Goal: Task Accomplishment & Management: Manage account settings

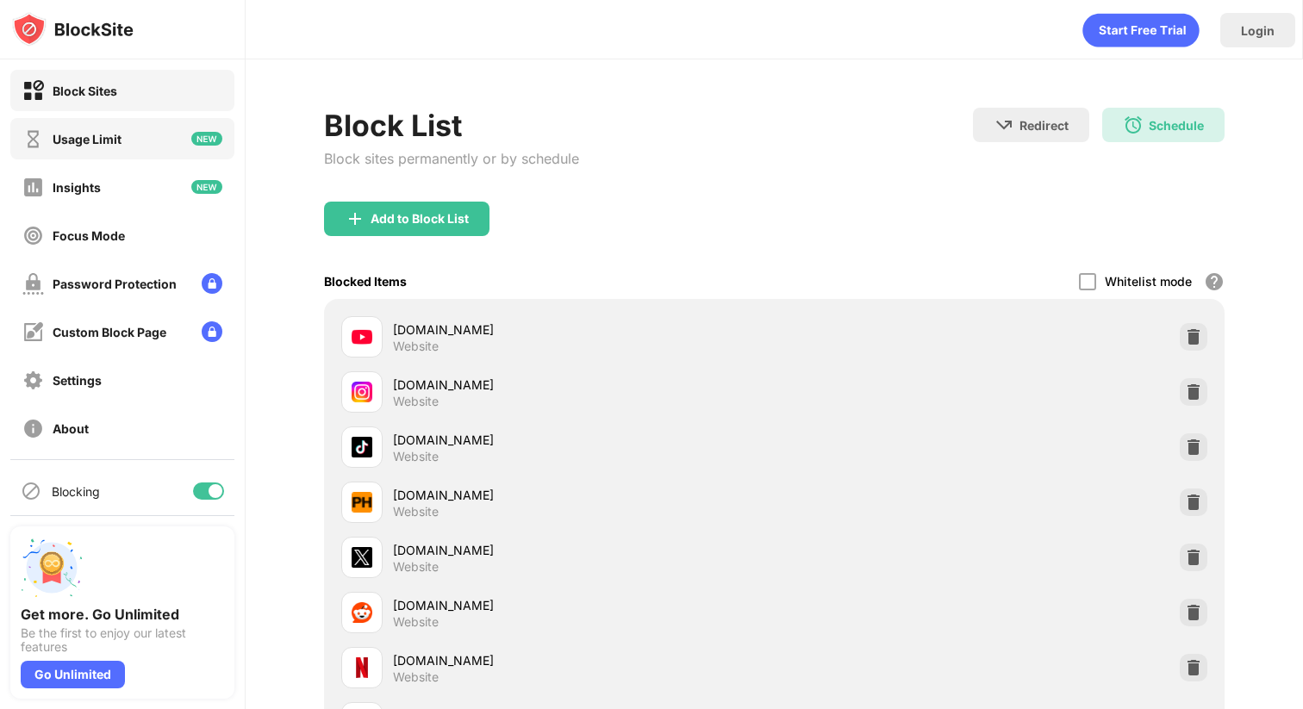
click at [129, 142] on div "Usage Limit" at bounding box center [122, 138] width 224 height 41
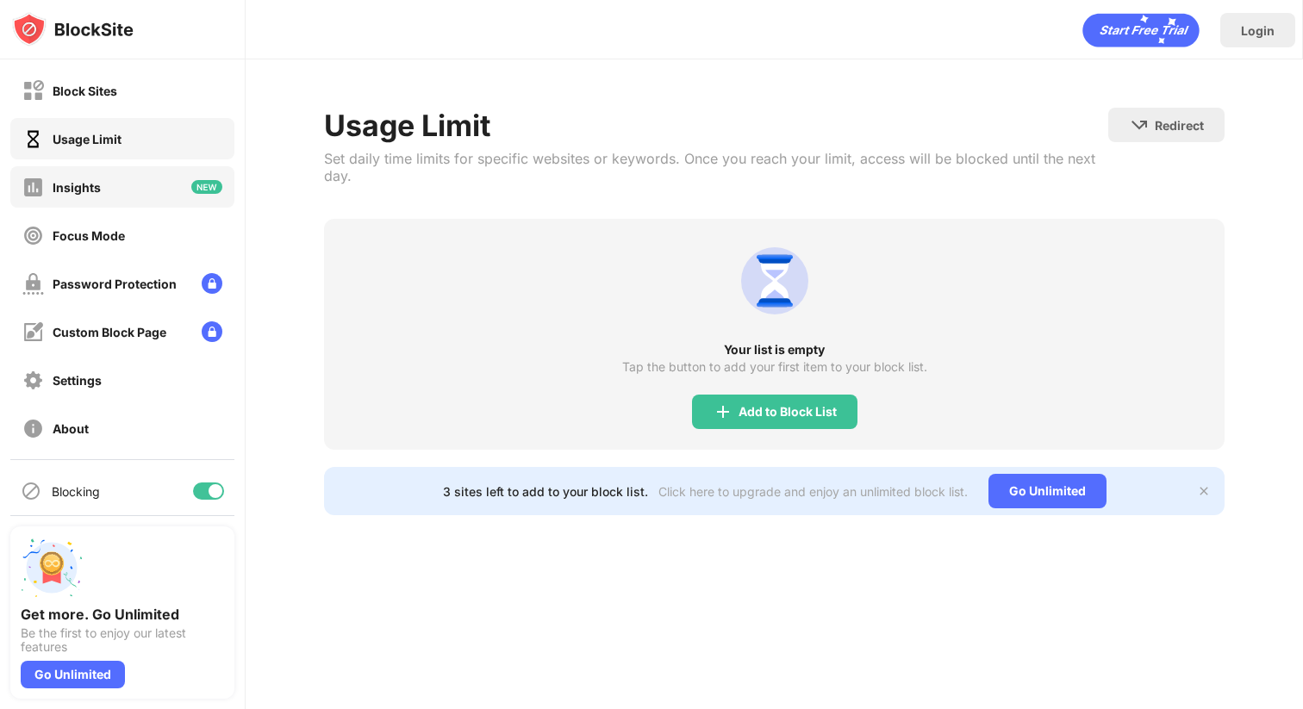
click at [134, 175] on div "Insights" at bounding box center [122, 186] width 224 height 41
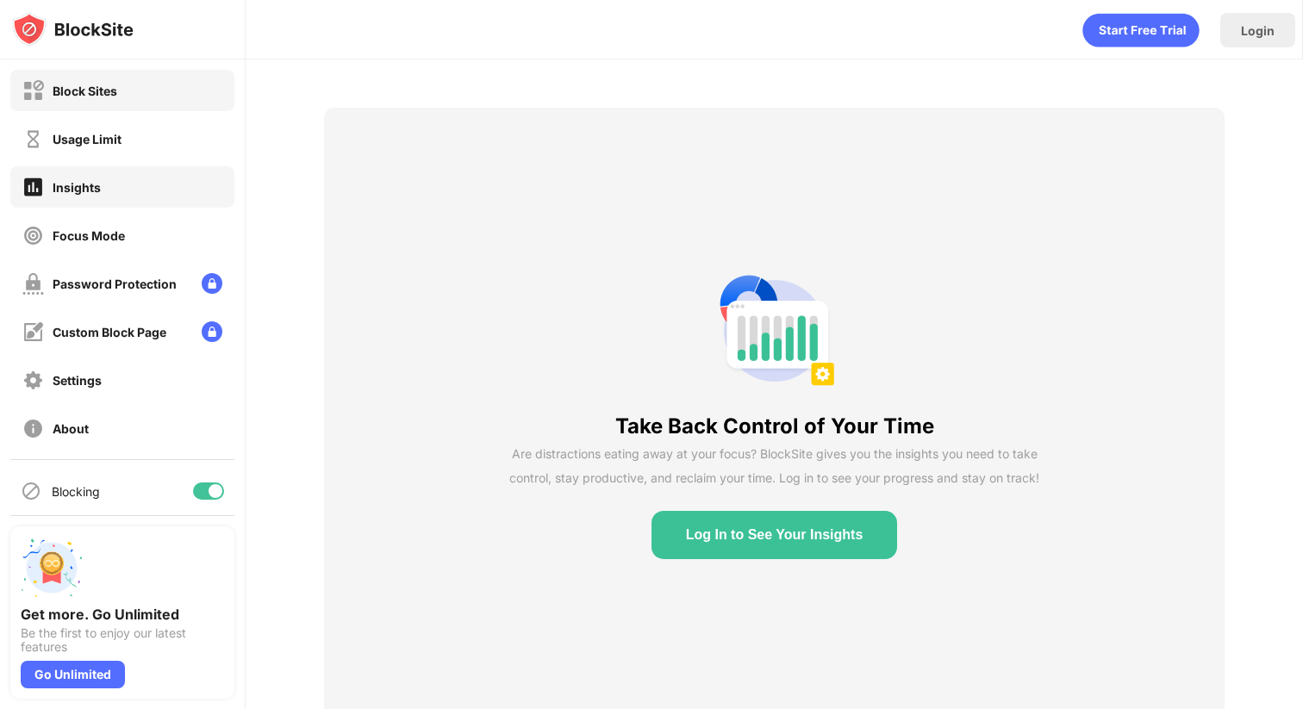
click at [133, 93] on div "Block Sites" at bounding box center [122, 90] width 224 height 41
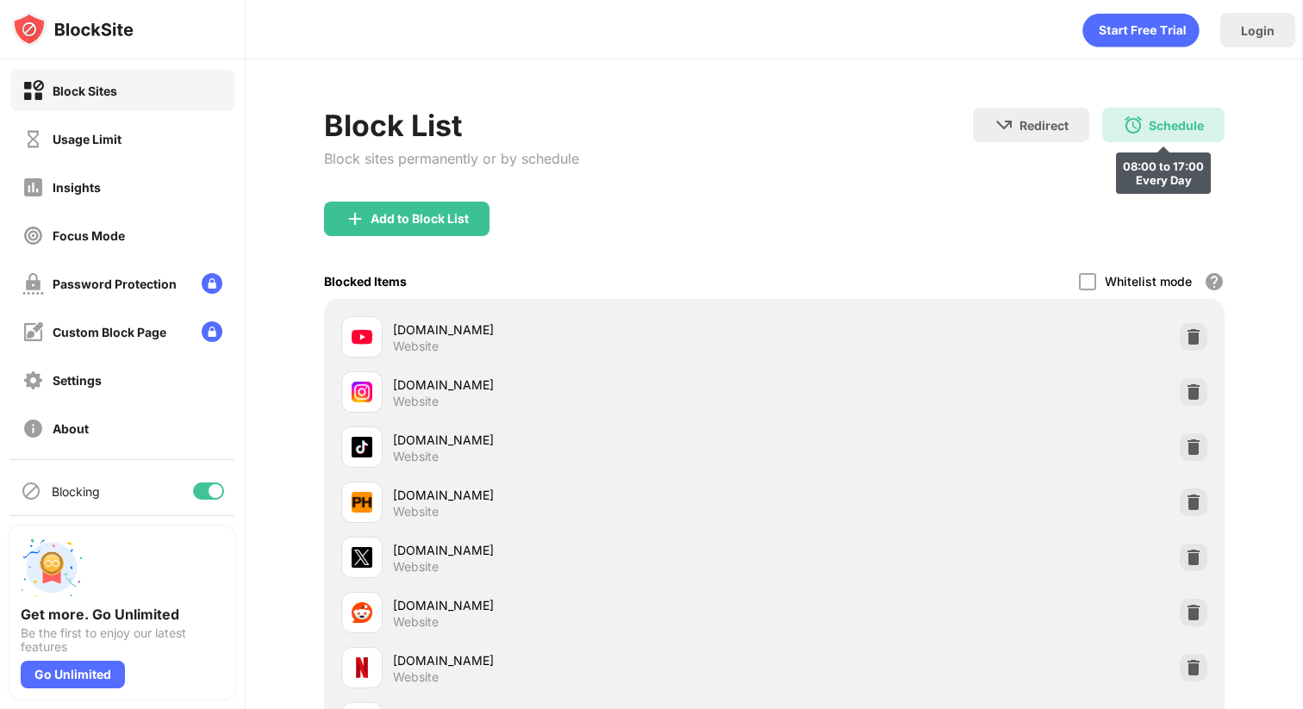
click at [1167, 124] on div "Schedule" at bounding box center [1176, 125] width 55 height 15
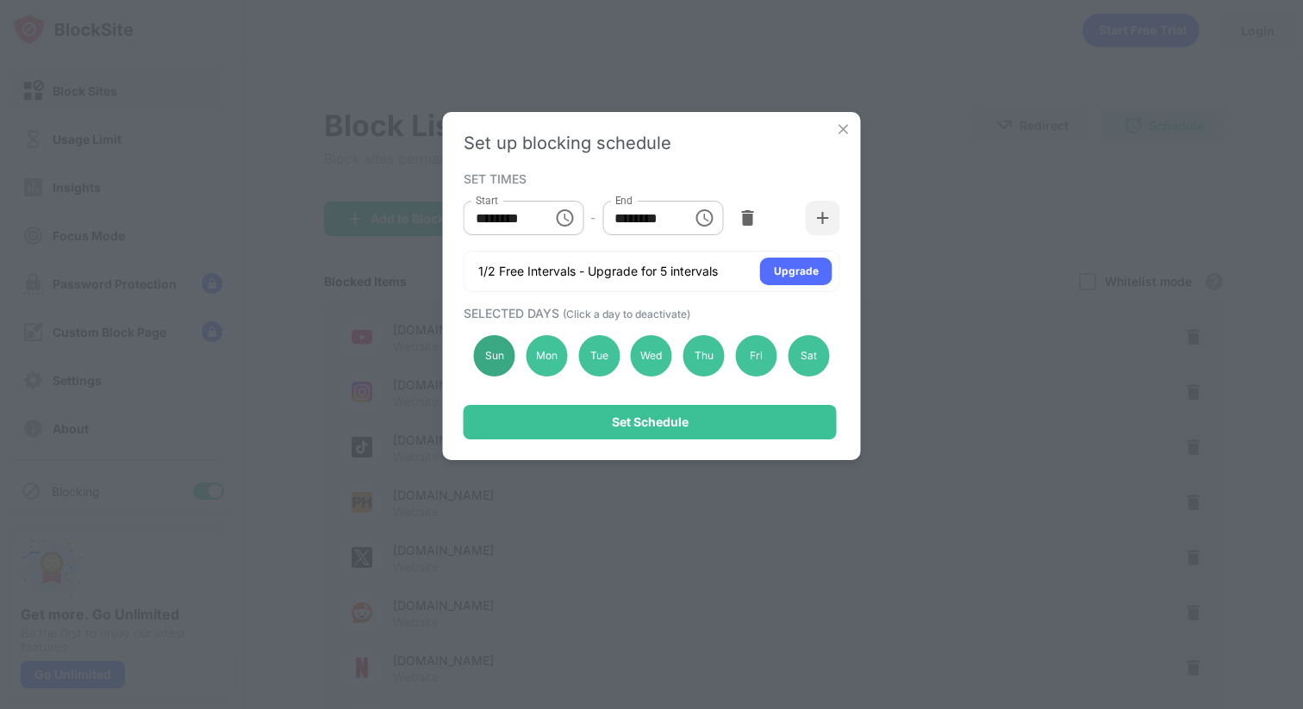
click at [491, 366] on div "Sun" at bounding box center [494, 355] width 41 height 41
click at [806, 357] on div "Sat" at bounding box center [808, 355] width 41 height 41
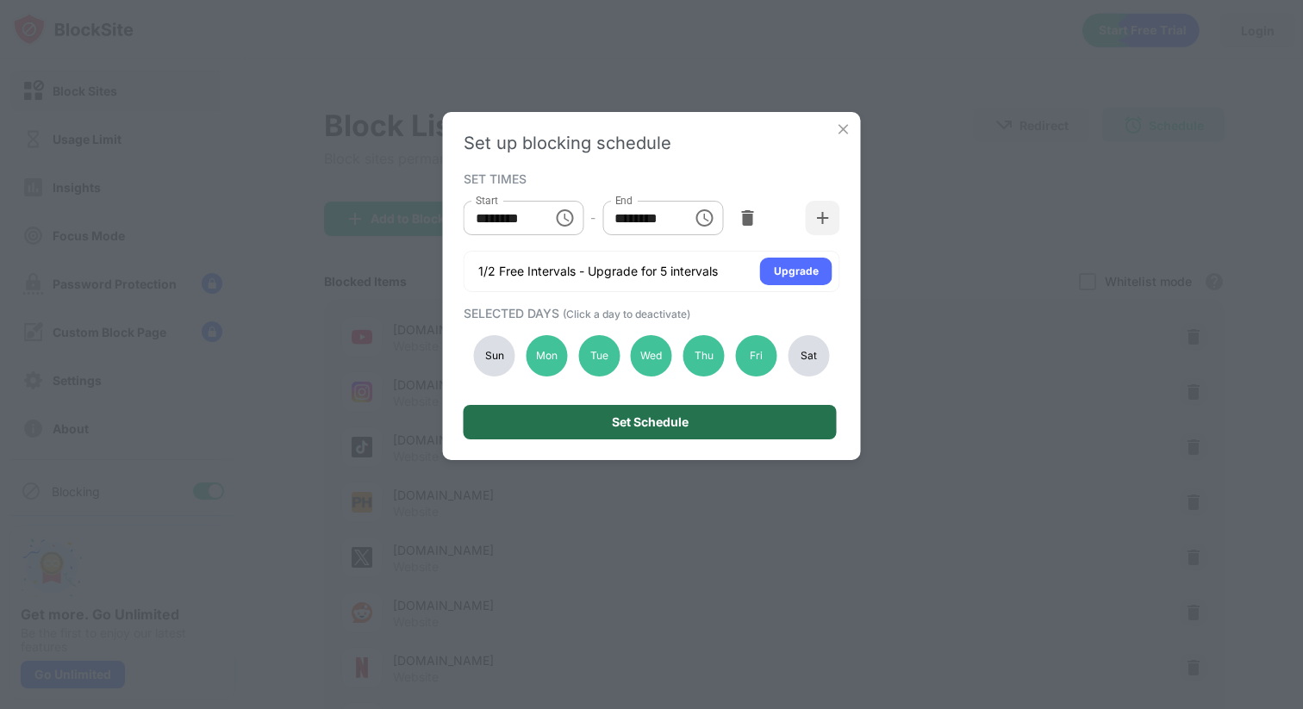
click at [728, 421] on div "Set Schedule" at bounding box center [650, 422] width 373 height 34
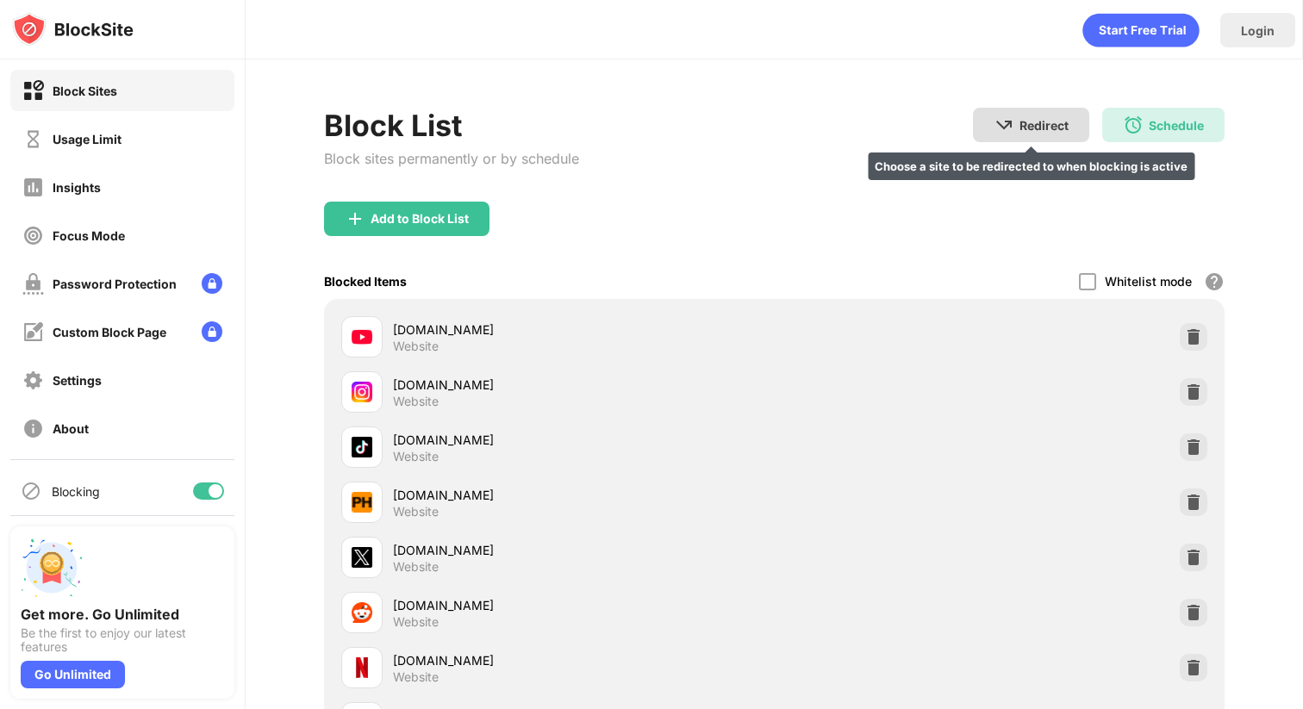
click at [1037, 128] on div "Redirect" at bounding box center [1044, 125] width 49 height 15
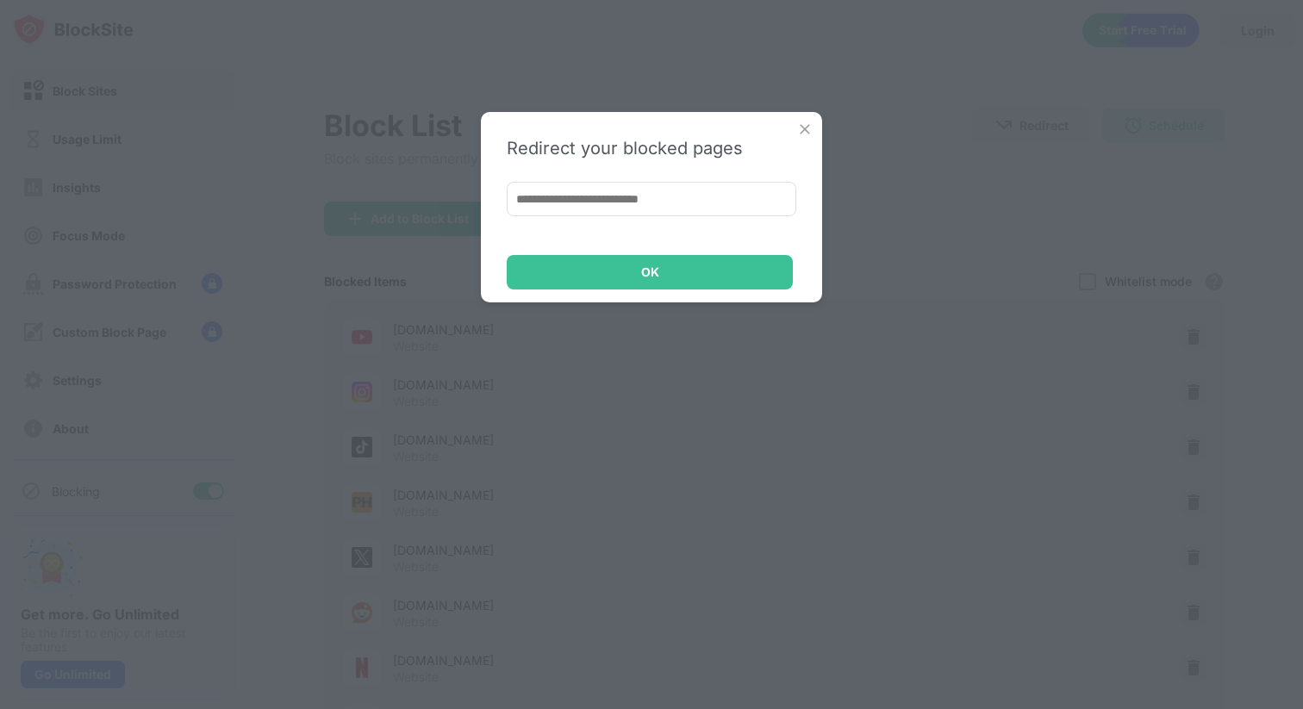
click at [805, 125] on img at bounding box center [804, 129] width 17 height 17
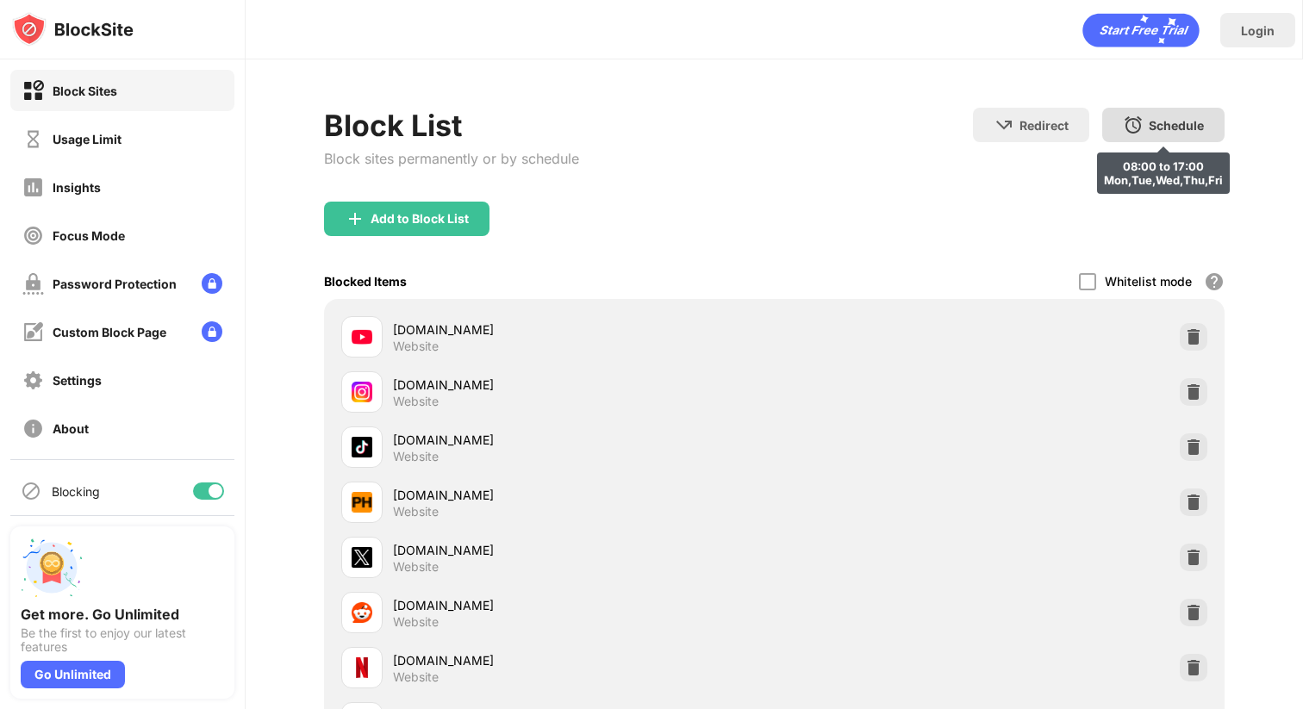
click at [1134, 120] on img at bounding box center [1133, 125] width 21 height 21
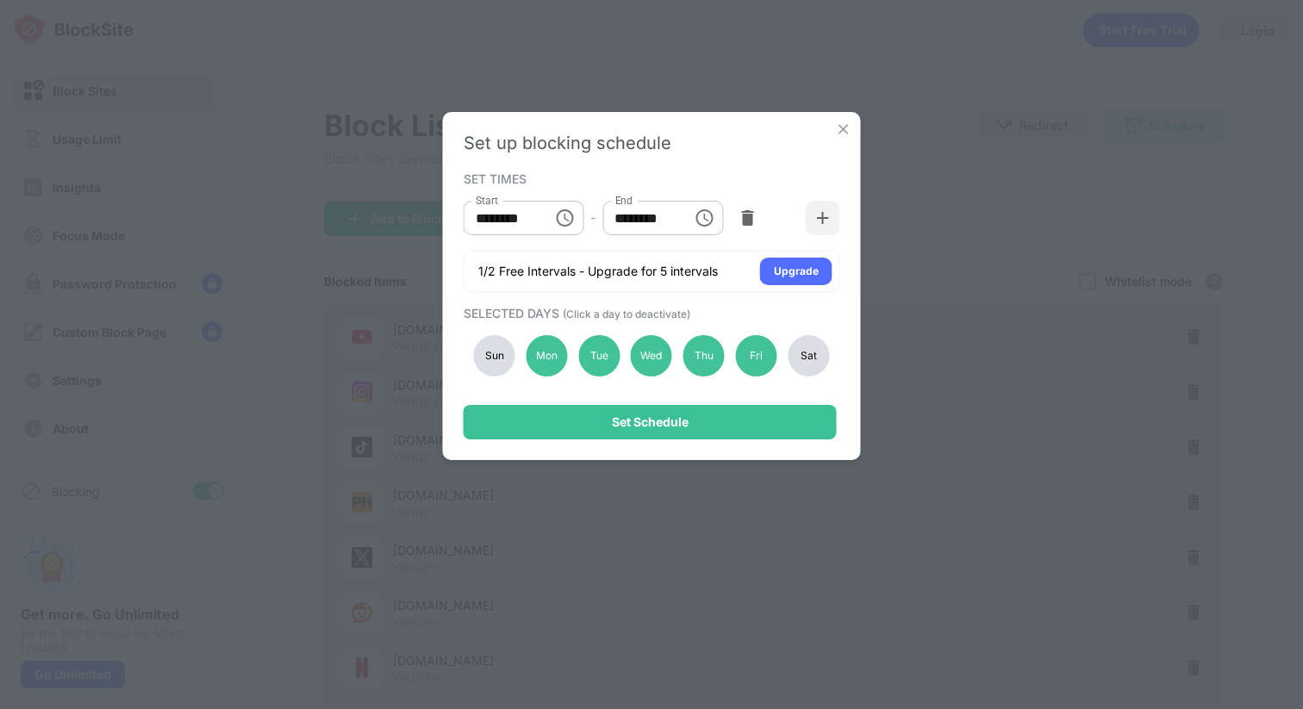
click at [492, 359] on div "Sun" at bounding box center [494, 355] width 41 height 41
click at [803, 351] on div "Sat" at bounding box center [808, 355] width 41 height 41
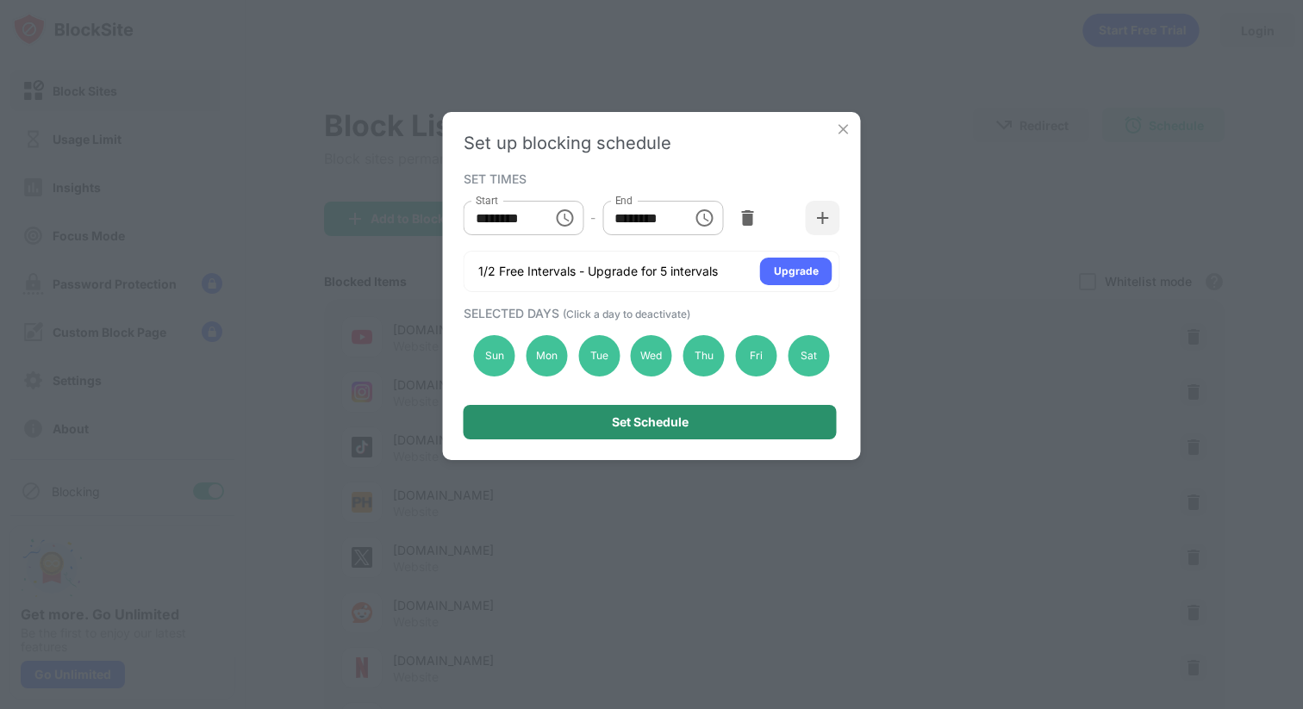
click at [782, 420] on div "Set Schedule" at bounding box center [650, 422] width 373 height 34
